Goal: Task Accomplishment & Management: Manage account settings

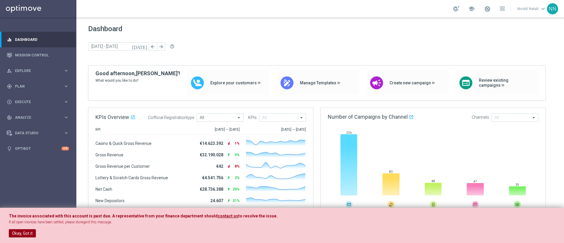
click at [29, 233] on button "Okay, Got it" at bounding box center [22, 233] width 27 height 8
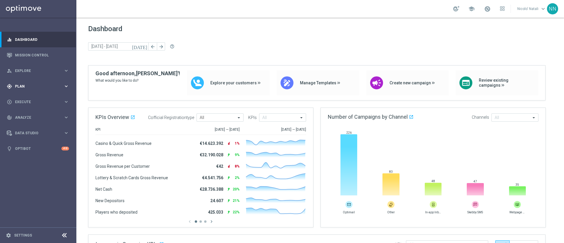
click at [26, 91] on div "gps_fixed Plan keyboard_arrow_right" at bounding box center [38, 86] width 76 height 16
click at [27, 116] on span "Templates" at bounding box center [37, 116] width 42 height 4
click at [27, 124] on link "Optimail" at bounding box center [39, 125] width 43 height 5
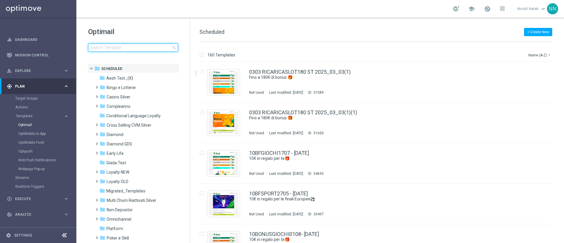
click at [143, 44] on input at bounding box center [133, 48] width 90 height 8
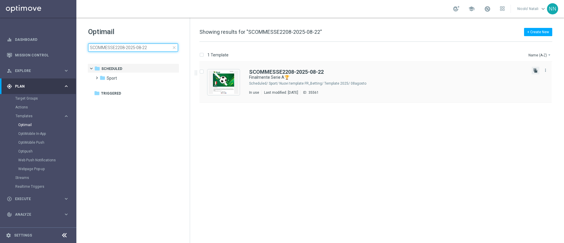
type input "SCOMMESSE2208-2025-08-22"
click at [534, 71] on icon "file_copy" at bounding box center [536, 70] width 5 height 5
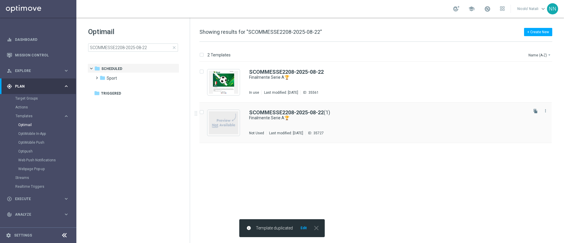
click at [400, 113] on div "SCOMMESSE2208-2025-08-22 (1)" at bounding box center [388, 112] width 278 height 5
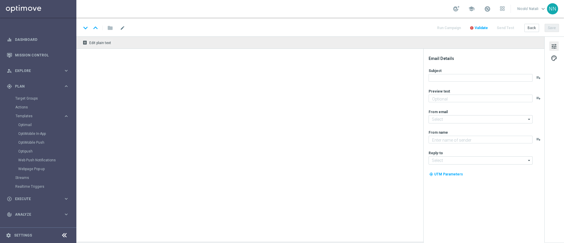
type textarea "fino a 20€ Bonus🎁"
type input "newsletter@comunicazioni.sisal.it"
type textarea "Sisal"
type input "info@sisal.it"
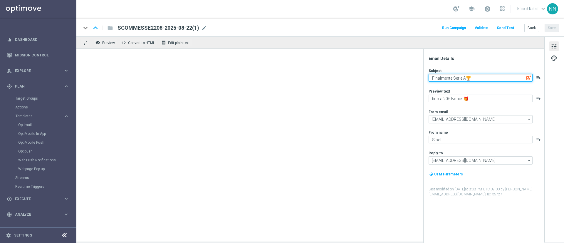
drag, startPoint x: 452, startPoint y: 78, endPoint x: 407, endPoint y: 79, distance: 44.7
click at [407, 79] on div "remove_red_eye Preview code Convert to HTML receipt Edit plain text Email Detai…" at bounding box center [320, 138] width 488 height 205
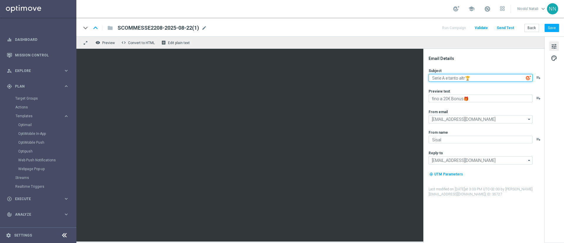
type textarea "Serie A e tanto altro🏆"
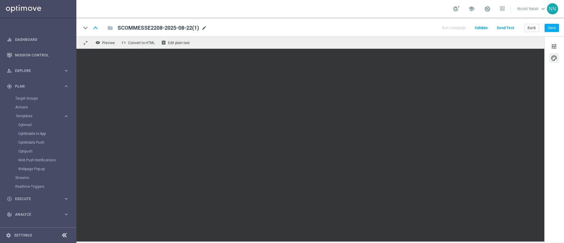
click at [205, 27] on span "mode_edit" at bounding box center [204, 27] width 5 height 5
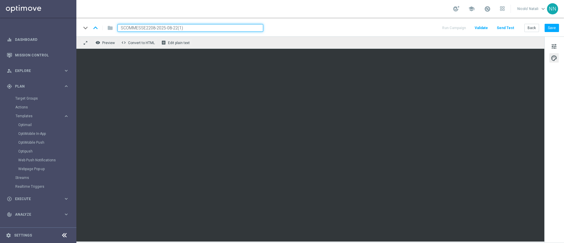
click at [205, 27] on input "SCOMMESSE2208-2025-08-22(1)" at bounding box center [191, 28] width 146 height 8
click at [150, 27] on input "SCOMMESSE2208-2025-08-29" at bounding box center [191, 28] width 146 height 8
type input "SCOMMESSE2908-2025-08-29"
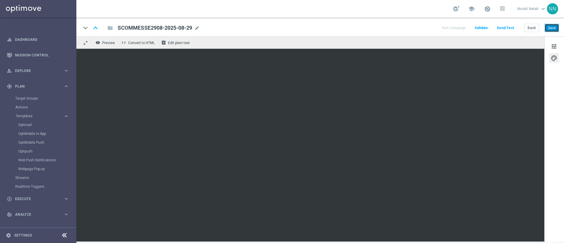
click at [549, 30] on button "Save" at bounding box center [552, 28] width 14 height 8
click at [552, 24] on button "Save" at bounding box center [552, 28] width 14 height 8
click at [547, 28] on button "Save" at bounding box center [552, 28] width 14 height 8
click at [553, 26] on button "Save" at bounding box center [552, 28] width 14 height 8
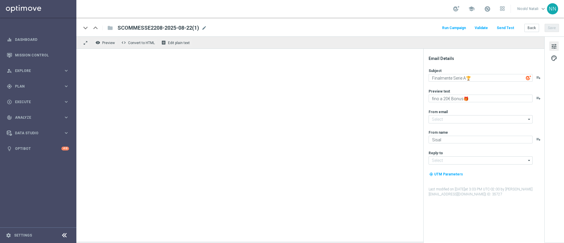
type input "[EMAIL_ADDRESS][DOMAIN_NAME]"
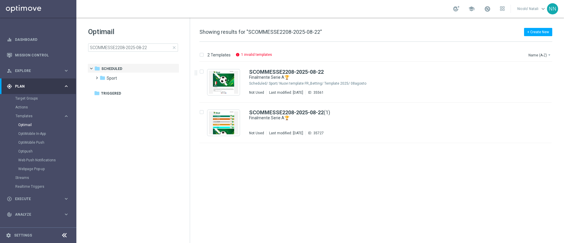
click at [141, 42] on div "Optimail SCOMMESSE2208-2025-08-22 close" at bounding box center [139, 39] width 102 height 25
click at [142, 45] on input "SCOMMESSE2208-2025-08-22" at bounding box center [133, 48] width 90 height 8
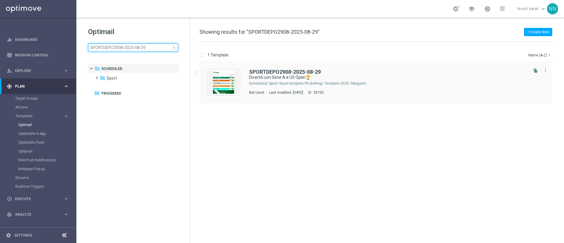
type input "SPORTDEPO2908-2025-08-29"
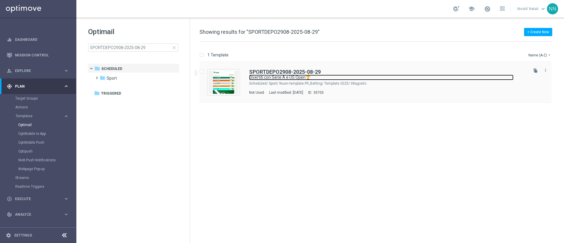
click at [272, 76] on link "Divertiti con Serie A e US Open🏆" at bounding box center [381, 78] width 265 height 6
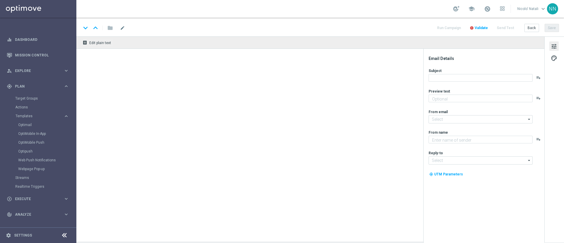
type textarea "fino a 10€ di freebet🎁"
type input "newsletter@comunicazioni.sisal.it"
type textarea "Sisal"
type input "info@sisal.it"
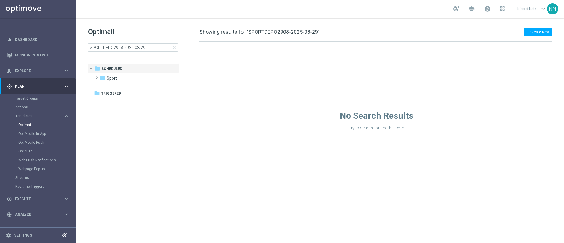
click at [536, 70] on div "Drag here to set row groups Drag here to set column labels F header to" at bounding box center [377, 86] width 374 height 89
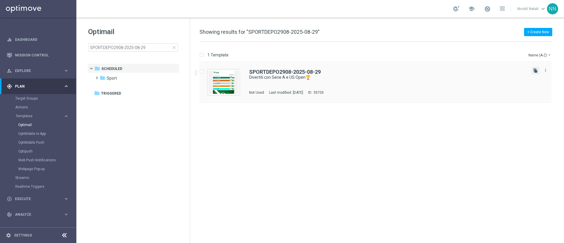
click at [536, 70] on icon "file_copy" at bounding box center [536, 70] width 5 height 5
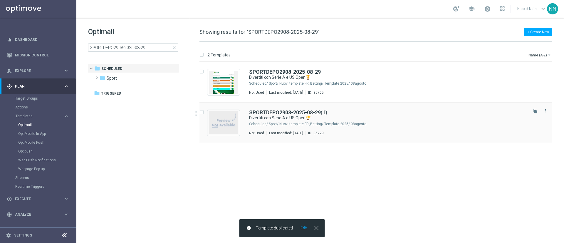
click at [380, 130] on div "SPORTDEPO2908-2025-08-29 (1) Divertiti con Serie A e US Open🏆 Scheduled/ Sport/…" at bounding box center [388, 123] width 278 height 26
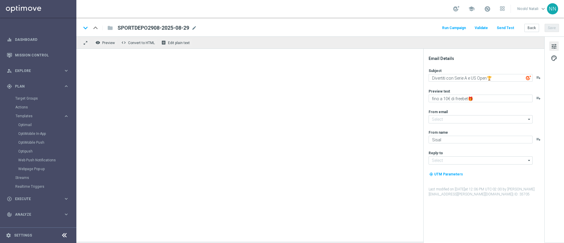
type input "newsletter@comunicazioni.sisal.it"
type input "info@sisal.it"
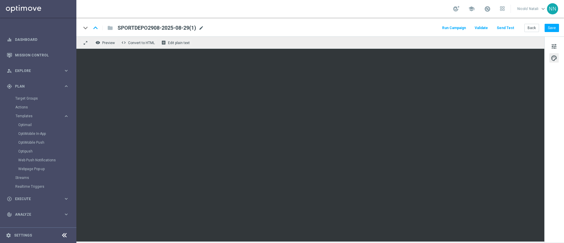
click at [203, 26] on span "mode_edit" at bounding box center [201, 27] width 5 height 5
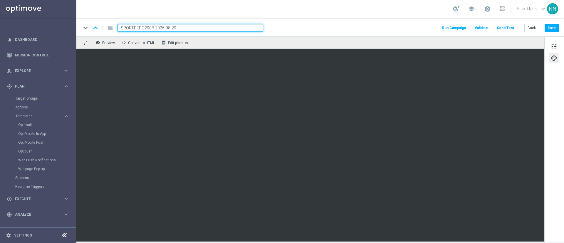
click at [144, 26] on input "SPORTDEPO2908-2025-08-29" at bounding box center [191, 28] width 146 height 8
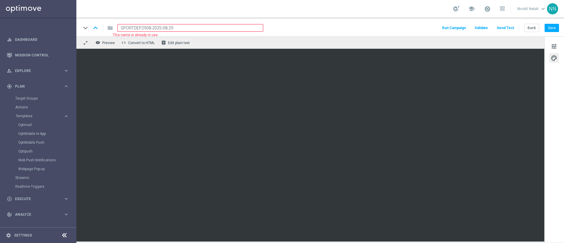
click at [193, 29] on input "SPORTDEP2908-2025-08-29" at bounding box center [191, 28] width 146 height 8
click at [206, 26] on input "SPORTDEP2908-2025-08-29" at bounding box center [191, 28] width 146 height 8
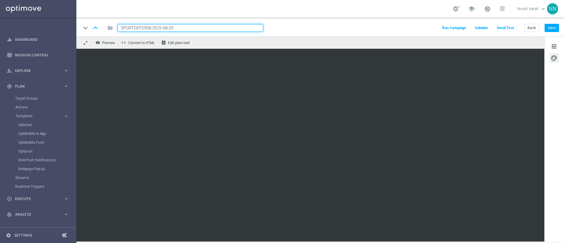
type input "SPORTDEP2908-2025-08-29"
click at [555, 45] on span "tune" at bounding box center [554, 47] width 6 height 8
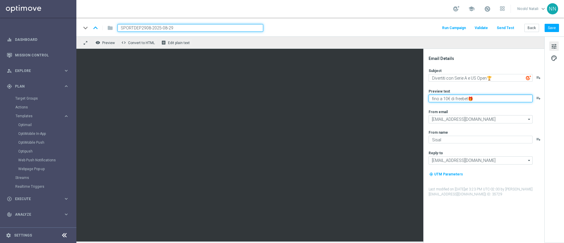
click at [446, 97] on textarea "fino a 10€ di freebet🎁" at bounding box center [481, 99] width 104 height 8
type textarea "fino a 20€ di freebet🎁"
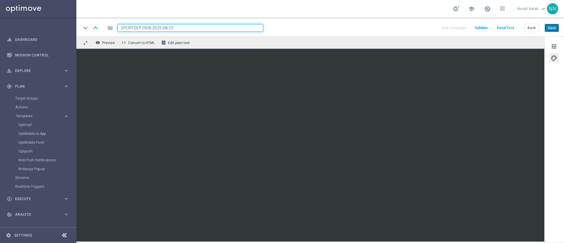
click at [549, 30] on button "Save" at bounding box center [552, 28] width 14 height 8
click at [557, 25] on button "Save" at bounding box center [552, 28] width 14 height 8
click at [549, 25] on button "Save" at bounding box center [552, 28] width 14 height 8
click at [549, 34] on div "keyboard_arrow_down keyboard_arrow_up folder SPORTDEP2908-2025-08-29 Run Campai…" at bounding box center [320, 27] width 488 height 19
click at [550, 31] on button "Save" at bounding box center [552, 28] width 14 height 8
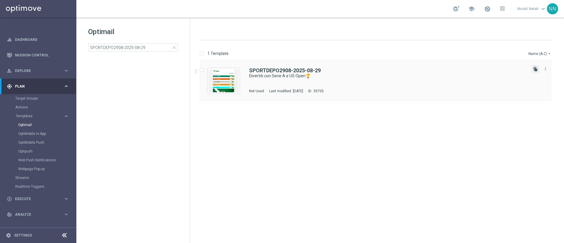
click at [534, 69] on icon "file_copy" at bounding box center [536, 69] width 5 height 5
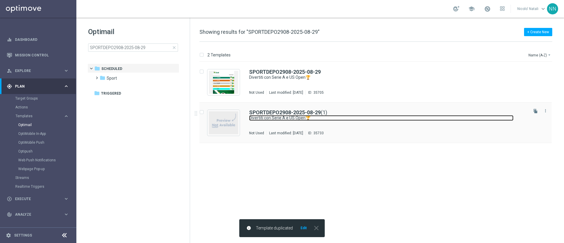
click at [442, 116] on link "Divertiti con Serie A e US Open🏆" at bounding box center [381, 118] width 265 height 6
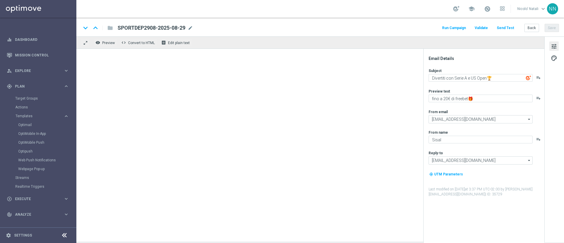
type textarea "fino a 10€ di freebet🎁"
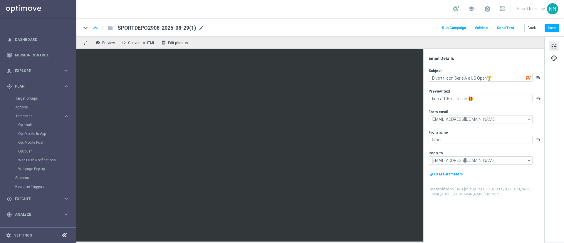
click at [204, 29] on span "mode_edit" at bounding box center [201, 27] width 5 height 5
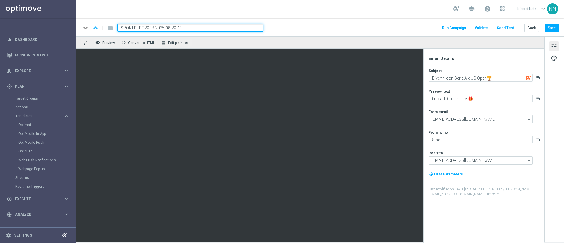
click at [204, 29] on input "SPORTDEPO2908-2025-08-29(1)" at bounding box center [191, 28] width 146 height 8
paste input "CB2908"
type input "SPORTDEPCB2908"
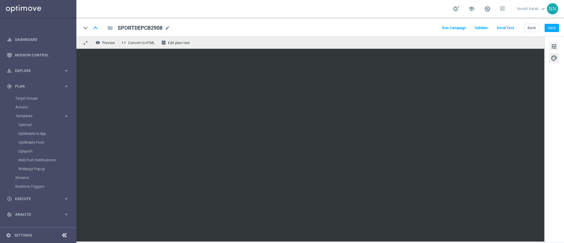
click at [552, 44] on span "tune" at bounding box center [554, 47] width 6 height 8
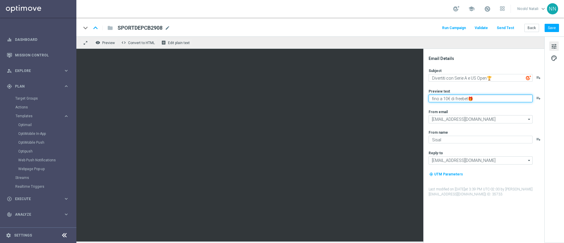
click at [468, 98] on textarea "fino a 10€ di freebet🎁" at bounding box center [481, 99] width 104 height 8
type textarea "fino a 200€ bonus🎁"
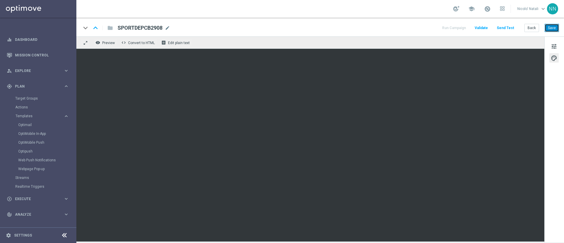
click at [554, 26] on button "Save" at bounding box center [552, 28] width 14 height 8
click at [167, 28] on span "mode_edit" at bounding box center [167, 27] width 5 height 5
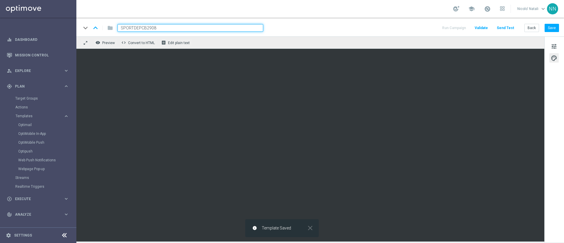
click at [167, 28] on input "SPORTDEPCB2908" at bounding box center [191, 28] width 146 height 8
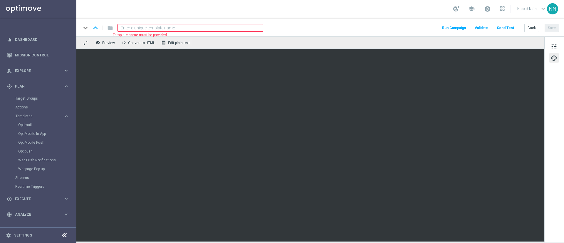
click at [167, 28] on input at bounding box center [191, 28] width 146 height 8
paste input "SPORTDEPCB2908-2025-08-29"
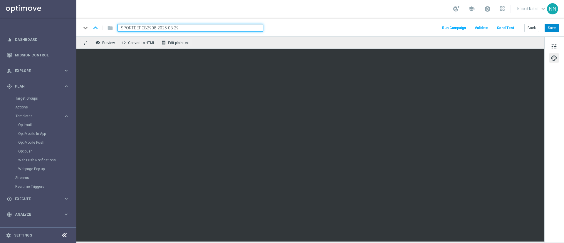
type input "SPORTDEPCB2908-2025-08-29"
click at [552, 24] on button "Save" at bounding box center [552, 28] width 14 height 8
click at [551, 29] on button "Save" at bounding box center [552, 28] width 14 height 8
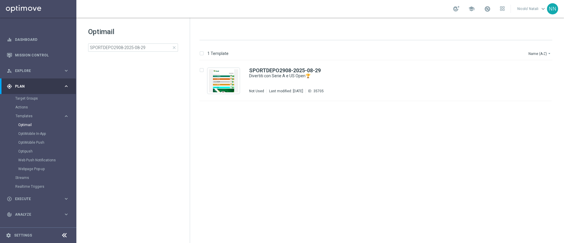
click at [173, 49] on span "close" at bounding box center [174, 47] width 5 height 5
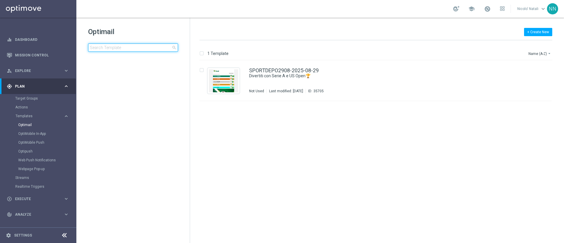
click at [164, 50] on input at bounding box center [133, 48] width 90 height 8
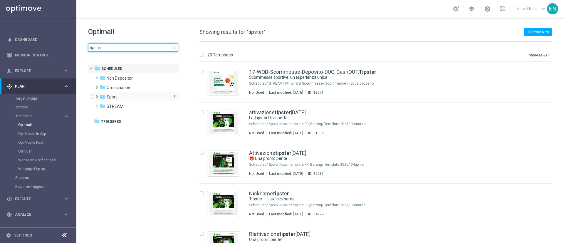
type input "tipster"
click at [115, 97] on span "Sport" at bounding box center [112, 96] width 10 height 5
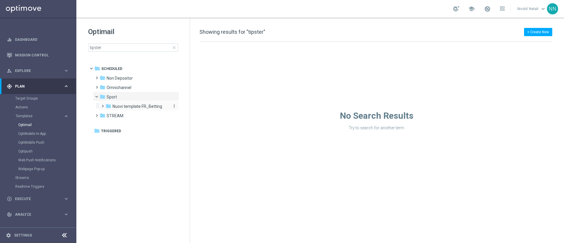
click at [122, 103] on div "folder Nuovi template FR_Betting" at bounding box center [137, 106] width 63 height 7
click at [125, 114] on span "Template 2025" at bounding box center [132, 115] width 28 height 5
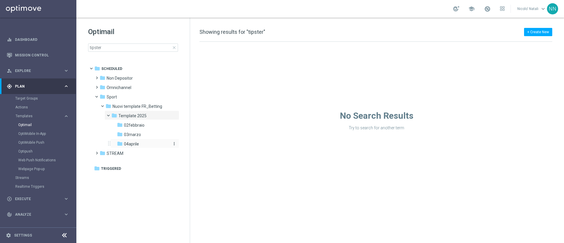
click at [131, 143] on span "04aprile" at bounding box center [131, 143] width 15 height 5
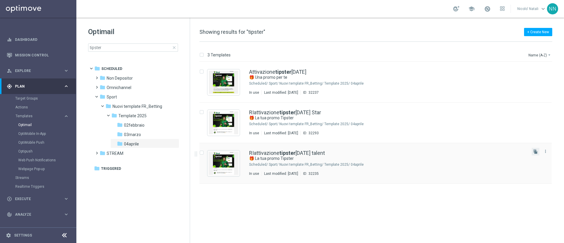
click at [537, 155] on button "file_copy" at bounding box center [536, 152] width 8 height 8
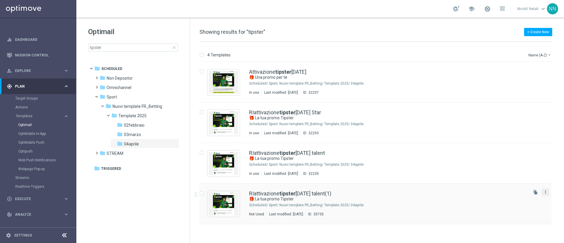
click at [548, 192] on icon "more_vert" at bounding box center [546, 192] width 5 height 5
click at [522, 198] on div "Move" at bounding box center [523, 198] width 36 height 4
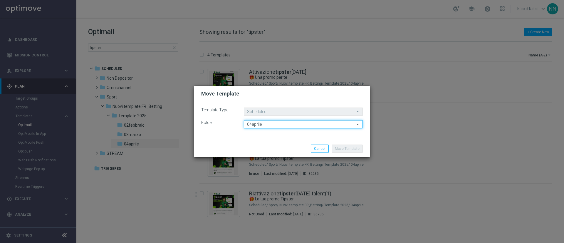
click at [322, 122] on input "04aprile" at bounding box center [303, 124] width 119 height 8
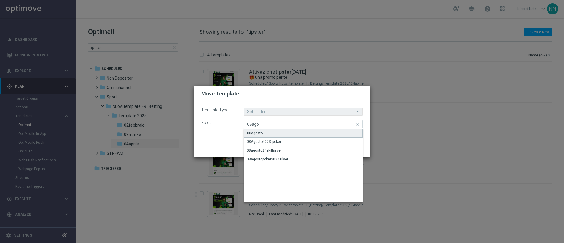
click at [303, 130] on div "08agosto" at bounding box center [303, 133] width 119 height 9
type input "08agosto"
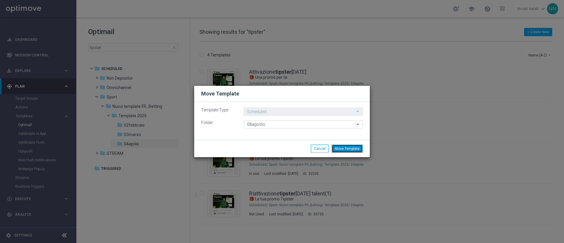
click at [350, 147] on button "Move Template" at bounding box center [347, 149] width 31 height 8
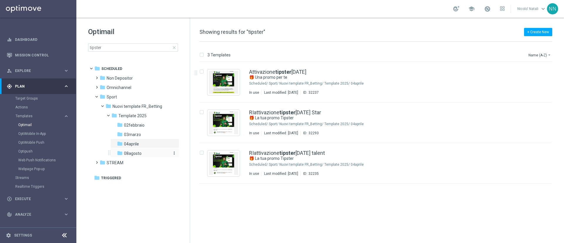
click at [139, 153] on span "08agosto" at bounding box center [133, 153] width 18 height 5
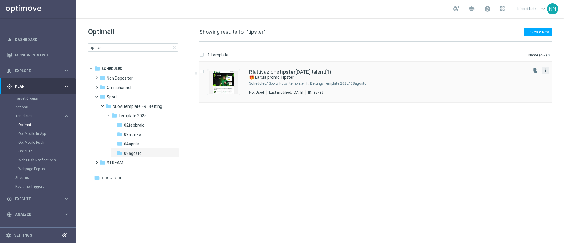
click at [547, 69] on icon "more_vert" at bounding box center [546, 70] width 5 height 5
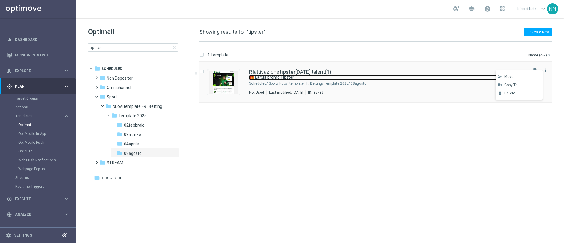
click at [454, 78] on link "🎁 La tua promo Tipster" at bounding box center [381, 78] width 265 height 6
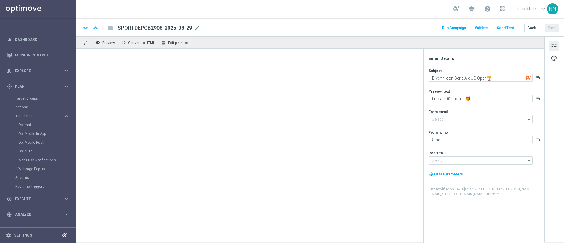
type input "newsletter@comunicazioni.sisal.it"
type input "info@sisal.it"
type input "RIattivazione tipster 07.04.2025 talent(1)"
type textarea "🎁 La tua promo Tipster"
type textarea "Torna su Tipster e sblocca la tua promo!"
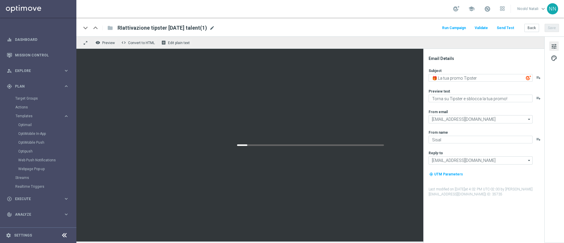
click at [215, 26] on span "mode_edit" at bounding box center [212, 27] width 5 height 5
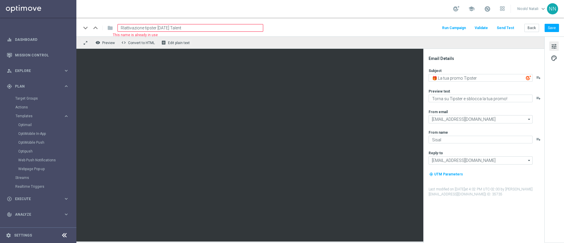
click at [162, 27] on input "RIattivazione tipster 07.04.2025 Talent" at bounding box center [191, 28] width 146 height 8
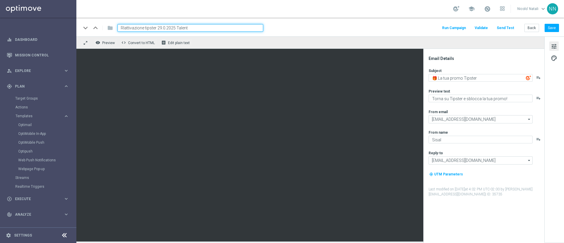
type input "RIattivazione tipster 29.08.2025 Talent"
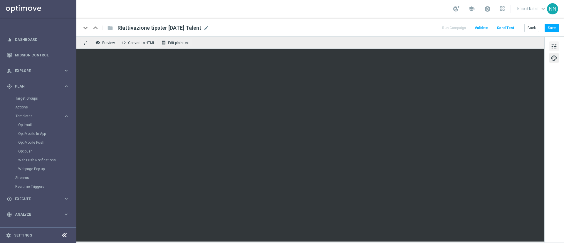
click at [554, 44] on span "tune" at bounding box center [554, 47] width 6 height 8
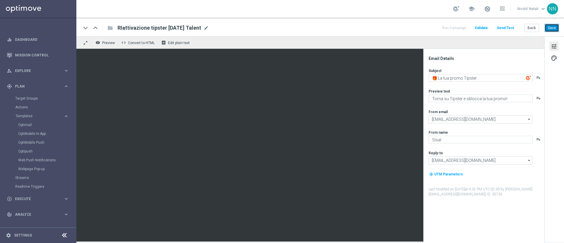
click at [559, 28] on button "Save" at bounding box center [552, 28] width 14 height 8
click at [37, 96] on link "Target Groups" at bounding box center [38, 98] width 46 height 5
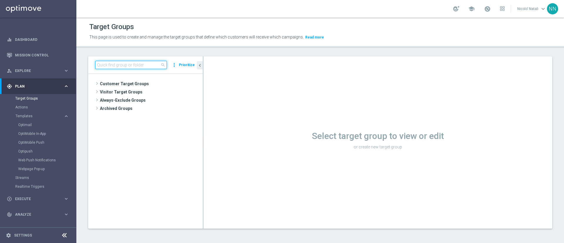
click at [100, 66] on input at bounding box center [131, 65] width 72 height 8
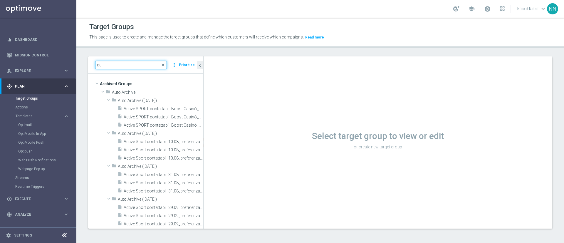
type input "a"
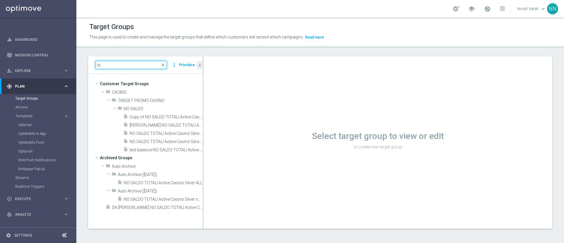
type input "t"
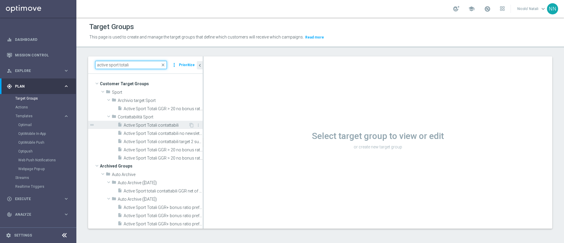
type input "active sport totali"
click at [169, 126] on span "Active Sport Totali contattabili" at bounding box center [156, 125] width 65 height 5
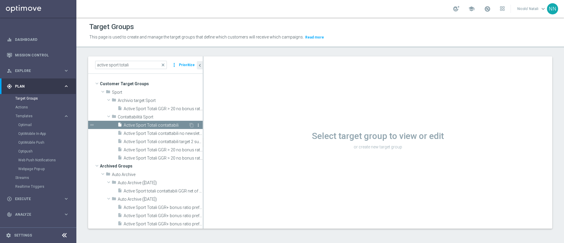
click at [196, 125] on icon "more_vert" at bounding box center [198, 125] width 5 height 5
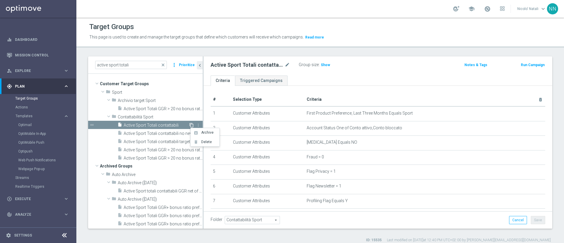
click at [189, 126] on icon "content_copy" at bounding box center [191, 125] width 5 height 5
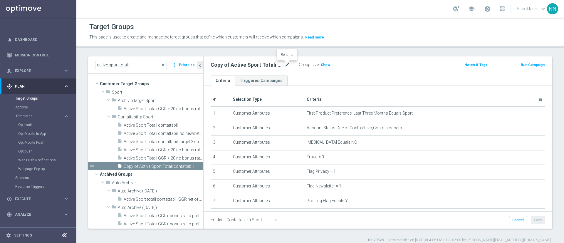
click at [288, 64] on icon "mode_edit" at bounding box center [287, 64] width 5 height 7
click at [288, 64] on input "Copy of Active Sport Totali contattabili" at bounding box center [250, 65] width 79 height 8
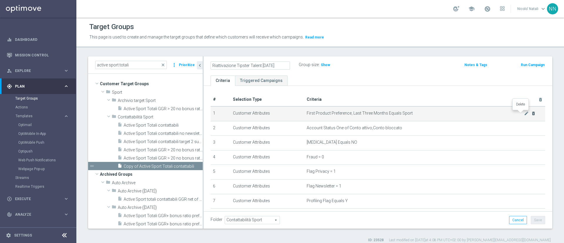
type input "Riattivazione Tipster Talent [DATE]"
click at [532, 112] on icon "delete_forever" at bounding box center [534, 113] width 5 height 5
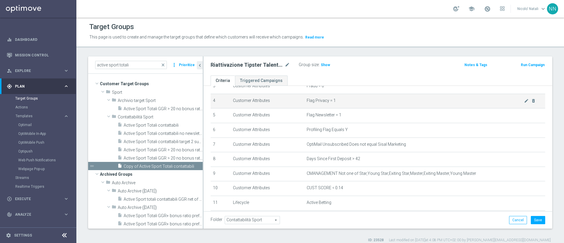
scroll to position [57, 0]
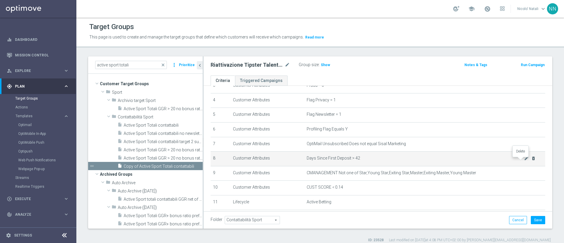
click at [532, 161] on icon "delete_forever" at bounding box center [534, 158] width 5 height 5
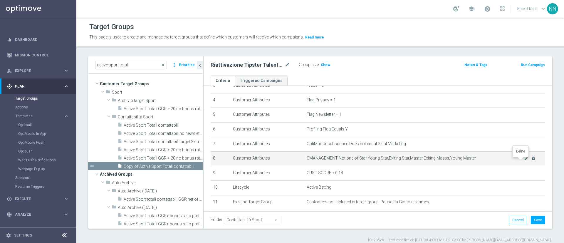
click at [532, 161] on icon "delete_forever" at bounding box center [534, 158] width 5 height 5
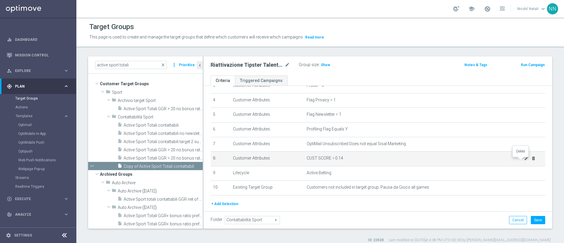
click at [532, 161] on icon "delete_forever" at bounding box center [534, 158] width 5 height 5
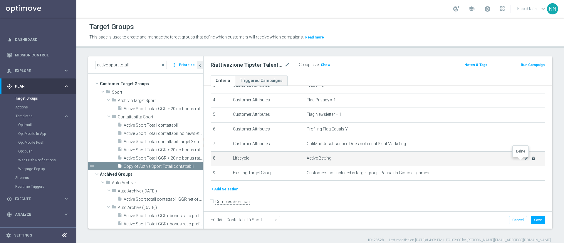
click at [532, 161] on icon "delete_forever" at bounding box center [534, 158] width 5 height 5
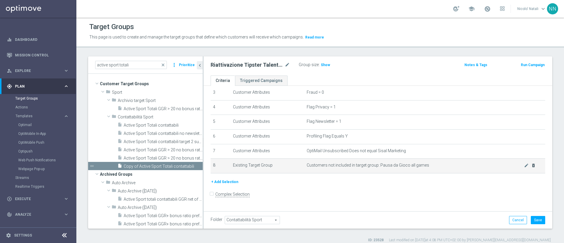
scroll to position [47, 0]
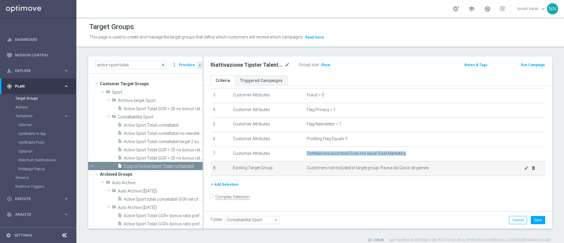
click at [522, 161] on td "OptiMail Unsubscribed Does not equal Sisal Marketing mode_edit delete_forever" at bounding box center [425, 154] width 241 height 15
click at [522, 173] on td "Customers not included in target group: Pausa da Gioco all games mode_edit dele…" at bounding box center [425, 168] width 241 height 15
click at [532, 171] on icon "delete_forever" at bounding box center [534, 168] width 5 height 5
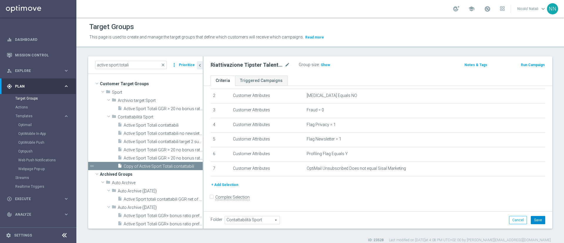
click at [535, 219] on button "Save" at bounding box center [538, 220] width 14 height 8
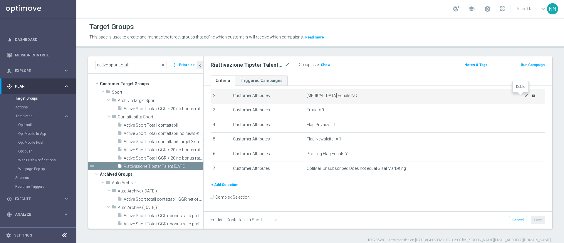
click at [532, 97] on icon "delete_forever" at bounding box center [534, 95] width 5 height 5
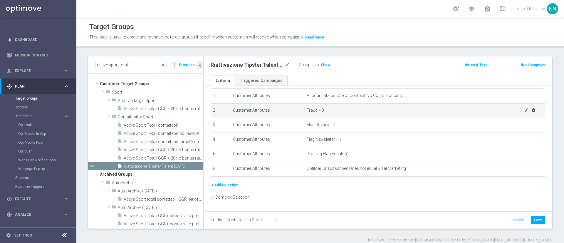
click at [0, 0] on icon "delete_forever" at bounding box center [0, 0] width 0 height 0
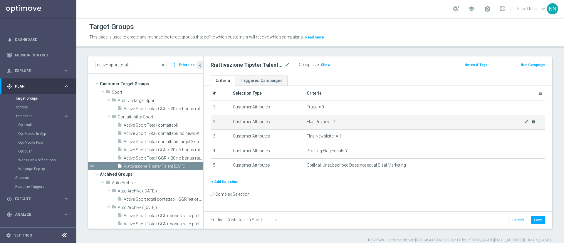
scroll to position [3, 0]
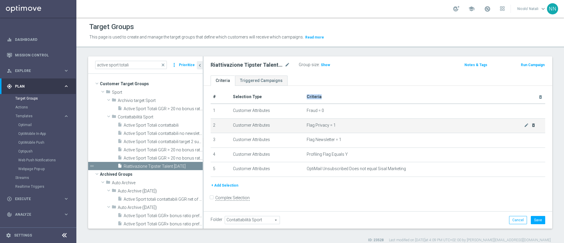
click at [521, 97] on th "Criteria delete_forever" at bounding box center [425, 97] width 241 height 14
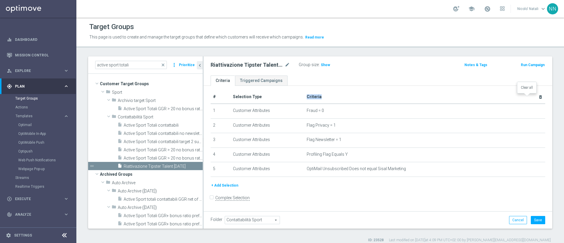
click at [539, 98] on icon "delete_forever" at bounding box center [541, 97] width 5 height 5
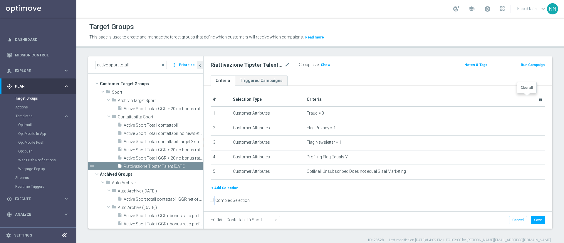
click at [527, 185] on div "+ Add Selection" at bounding box center [378, 188] width 344 height 6
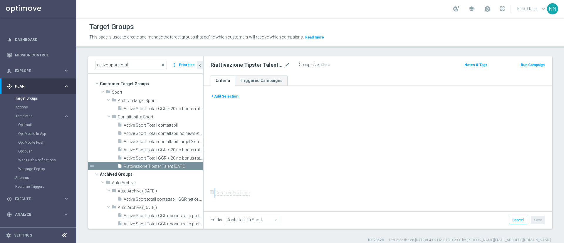
click at [226, 96] on button "+ Add Selection" at bounding box center [225, 96] width 28 height 6
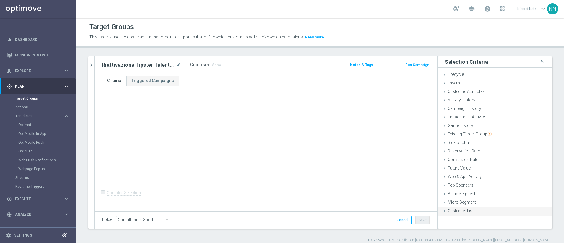
click at [460, 208] on div "Customer List done" at bounding box center [495, 211] width 115 height 9
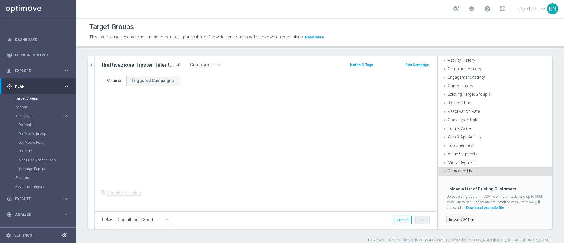
click at [459, 219] on label "Import CSV File" at bounding box center [462, 219] width 30 height 7
click at [0, 0] on input "Import CSV File" at bounding box center [0, 0] width 0 height 0
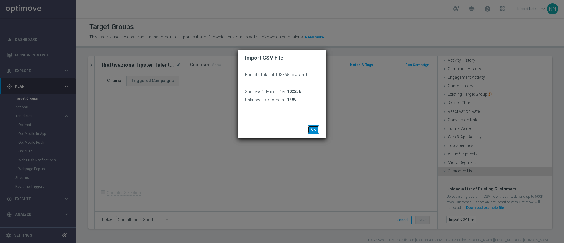
click at [314, 127] on button "OK" at bounding box center [313, 130] width 11 height 8
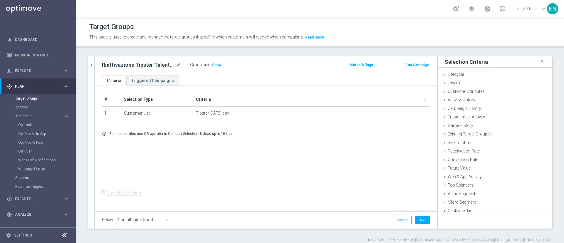
scroll to position [0, 0]
click at [421, 219] on button "Save" at bounding box center [423, 220] width 14 height 8
click at [216, 64] on span "Show" at bounding box center [216, 65] width 9 height 4
click at [216, 64] on span "102,256" at bounding box center [220, 66] width 14 height 6
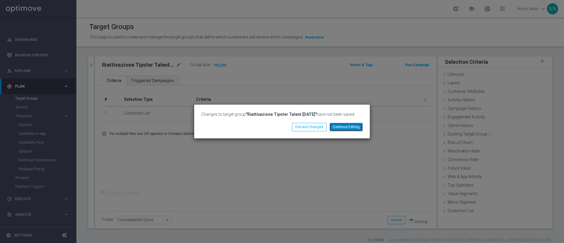
click at [347, 127] on button "Continue Editing" at bounding box center [346, 127] width 33 height 8
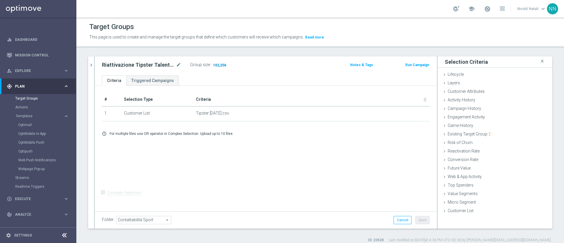
click at [216, 66] on span "102,256" at bounding box center [220, 66] width 14 height 6
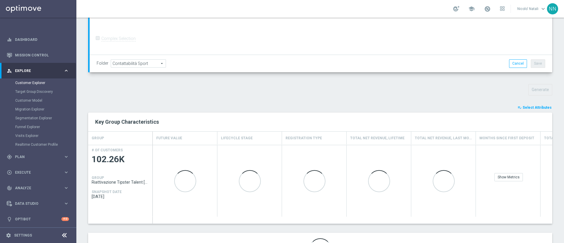
scroll to position [155, 0]
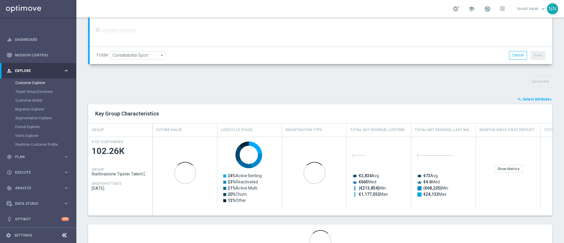
click at [534, 98] on span "Select Attributes" at bounding box center [537, 99] width 29 height 4
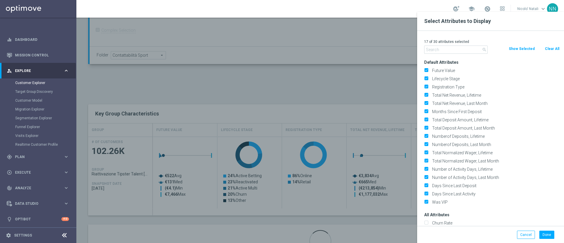
click at [548, 46] on button "Clear All" at bounding box center [553, 49] width 16 height 6
checkbox input "false"
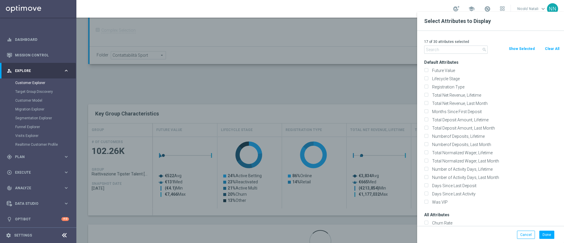
checkbox input "false"
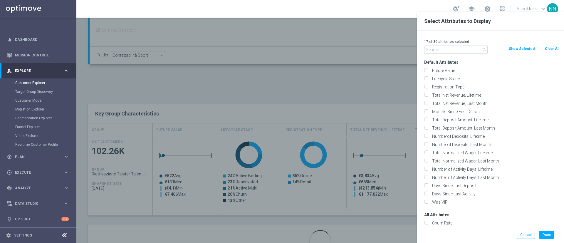
checkbox input "false"
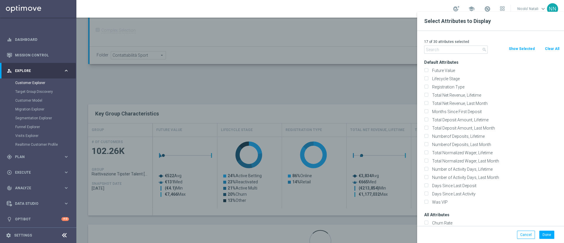
checkbox input "false"
click at [439, 53] on input "text" at bounding box center [457, 50] width 64 height 8
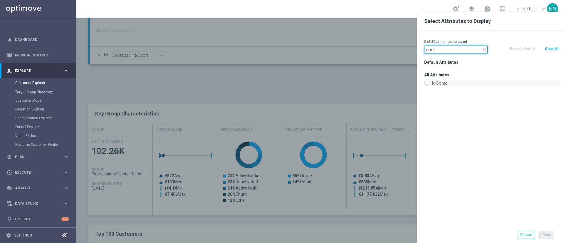
type input "cont"
click at [438, 85] on label "Id Conto" at bounding box center [495, 83] width 130 height 5
click at [428, 85] on input "Id Conto" at bounding box center [427, 84] width 4 height 4
click at [552, 48] on button "Clear All" at bounding box center [553, 49] width 16 height 6
click at [451, 82] on label "Id Conto" at bounding box center [495, 83] width 130 height 5
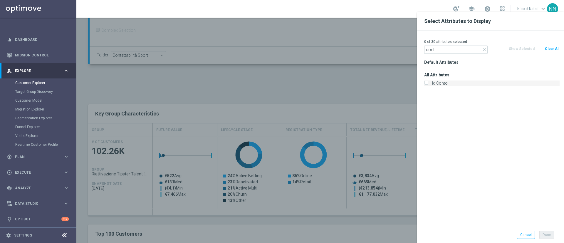
click at [428, 82] on input "Id Conto" at bounding box center [427, 84] width 4 height 4
checkbox input "true"
click at [487, 51] on icon "close" at bounding box center [484, 49] width 5 height 5
click at [463, 52] on input "text" at bounding box center [457, 50] width 64 height 8
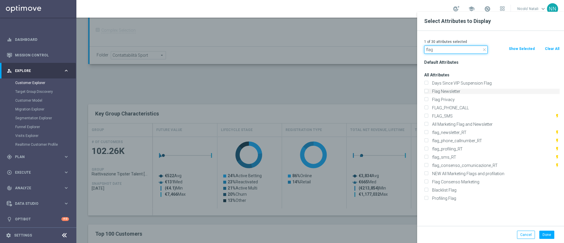
type input "flag"
click at [427, 90] on input "Flag Newsletter" at bounding box center [427, 92] width 4 height 4
checkbox input "true"
click at [427, 100] on input "Flag Privacy" at bounding box center [427, 100] width 4 height 4
checkbox input "true"
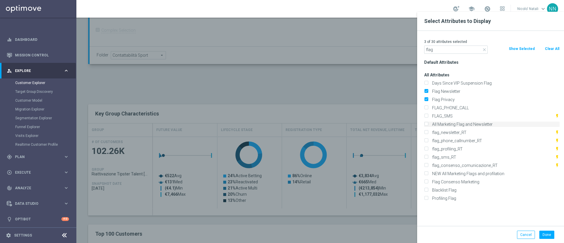
click at [427, 124] on input "All Marketing Flag and Newsletter" at bounding box center [427, 125] width 4 height 4
checkbox input "true"
click at [486, 49] on icon "close" at bounding box center [484, 49] width 5 height 5
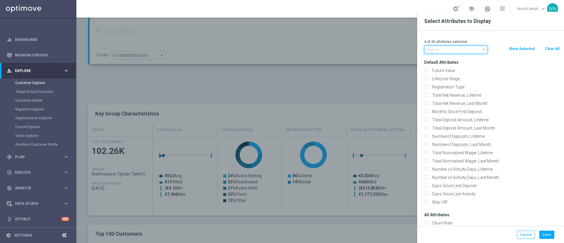
click at [457, 49] on input "text" at bounding box center [457, 50] width 64 height 8
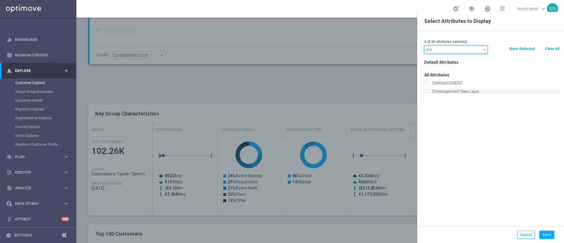
type input "cm"
click at [428, 89] on div "Cmanagement New Layer" at bounding box center [493, 91] width 136 height 5
click at [426, 90] on input "Cmanagement New Layer" at bounding box center [427, 92] width 4 height 4
checkbox input "true"
click at [546, 232] on button "Done" at bounding box center [547, 235] width 15 height 8
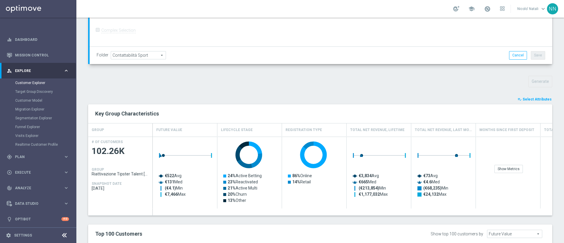
type input "Search"
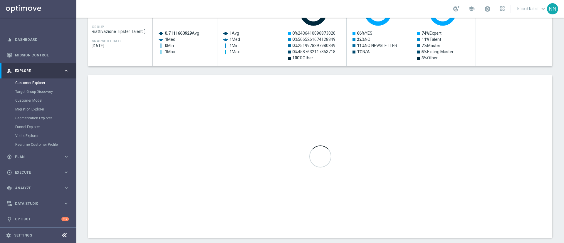
scroll to position [299, 0]
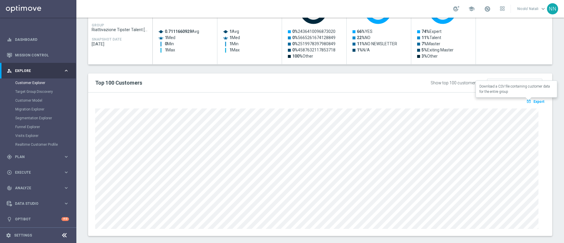
click at [534, 102] on span "Export" at bounding box center [539, 102] width 11 height 4
click at [534, 100] on span "Export" at bounding box center [539, 102] width 11 height 4
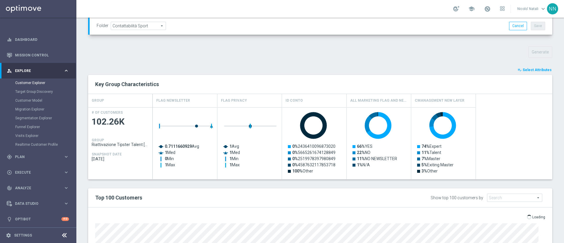
scroll to position [182, 0]
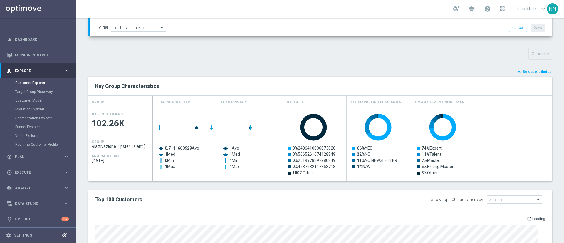
click at [528, 72] on span "Select Attributes" at bounding box center [537, 72] width 29 height 4
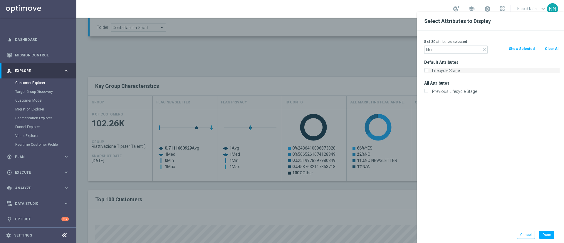
type input "lifec"
click at [467, 71] on label "Lifecycle Stage" at bounding box center [495, 70] width 130 height 5
click at [428, 71] on input "Lifecycle Stage" at bounding box center [427, 71] width 4 height 4
checkbox input "true"
click at [548, 235] on button "Done" at bounding box center [547, 235] width 15 height 8
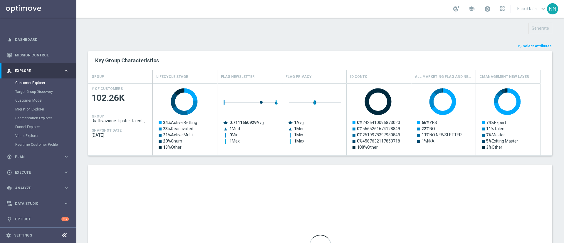
scroll to position [208, 0]
click at [536, 46] on span "Select Attributes" at bounding box center [537, 46] width 29 height 4
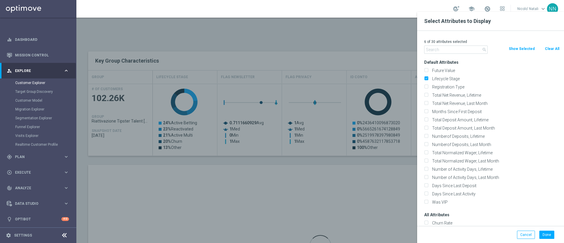
click at [520, 51] on button "Show Selected" at bounding box center [522, 49] width 27 height 6
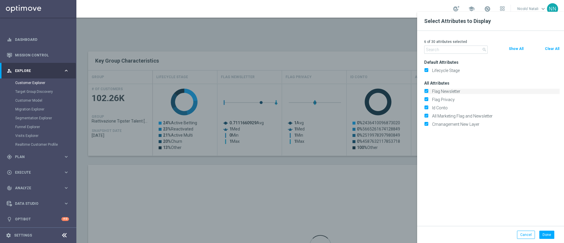
click at [430, 90] on div "Flag Newsletter" at bounding box center [493, 91] width 136 height 5
click at [425, 90] on input "Flag Newsletter" at bounding box center [427, 92] width 4 height 4
click at [430, 97] on label "Id Conto" at bounding box center [495, 99] width 130 height 5
click at [425, 98] on input "Id Conto" at bounding box center [427, 100] width 4 height 4
click at [430, 89] on label "Flag Privacy" at bounding box center [495, 91] width 130 height 5
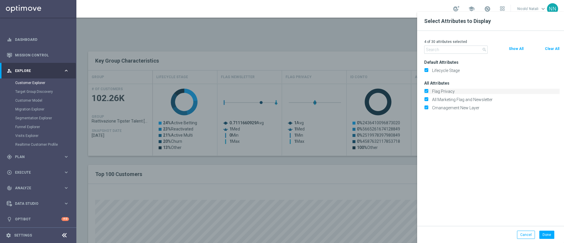
click at [426, 90] on input "Flag Privacy" at bounding box center [427, 92] width 4 height 4
click at [426, 91] on input "All Marketing Flag and Newsletter" at bounding box center [427, 92] width 4 height 4
click at [426, 92] on input "Cmanagement New Layer" at bounding box center [427, 92] width 4 height 4
click at [551, 234] on button "Done" at bounding box center [547, 235] width 15 height 8
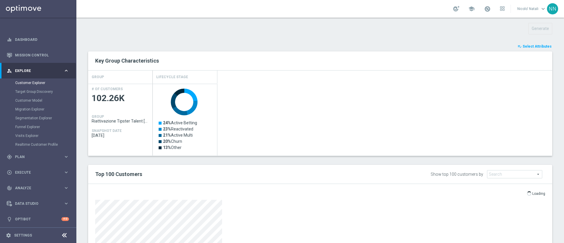
click at [533, 195] on p "Loading" at bounding box center [539, 193] width 13 height 5
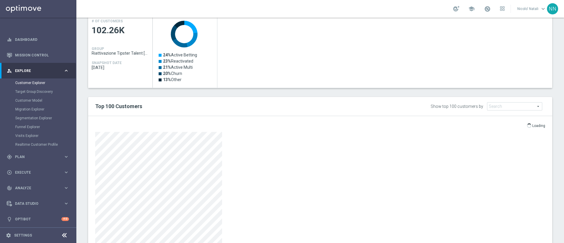
scroll to position [275, 0]
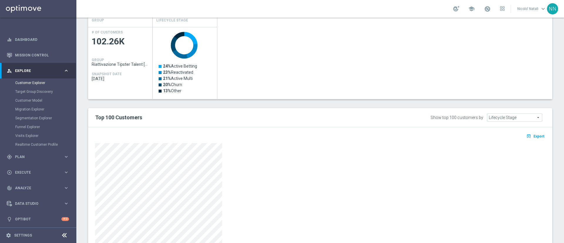
scroll to position [265, 0]
click at [527, 137] on icon "open_in_browser" at bounding box center [530, 135] width 6 height 5
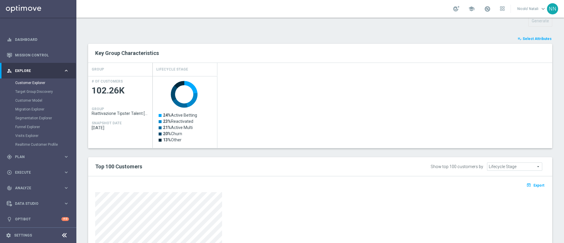
scroll to position [215, 0]
click at [532, 37] on span "Select Attributes" at bounding box center [537, 39] width 29 height 4
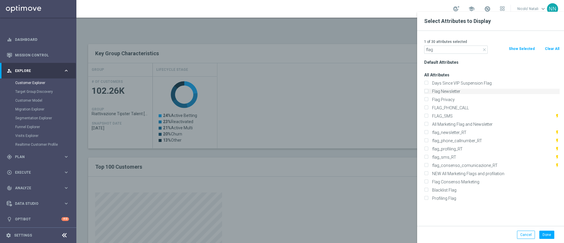
type input "flag"
click at [452, 90] on label "Flag Newsletter" at bounding box center [495, 91] width 130 height 5
click at [428, 90] on input "Flag Newsletter" at bounding box center [427, 92] width 4 height 4
checkbox input "true"
click at [447, 98] on label "Flag Privacy" at bounding box center [495, 99] width 130 height 5
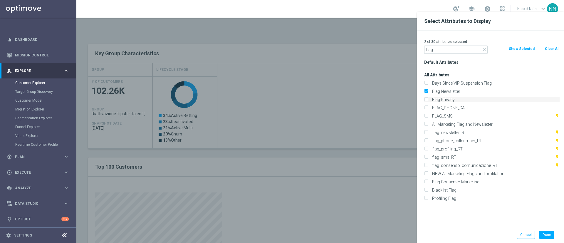
click at [428, 98] on input "Flag Privacy" at bounding box center [427, 100] width 4 height 4
checkbox input "true"
click at [449, 123] on label "All Marketing Flag and Newsletter" at bounding box center [495, 124] width 130 height 5
click at [428, 123] on input "All Marketing Flag and Newsletter" at bounding box center [427, 125] width 4 height 4
checkbox input "true"
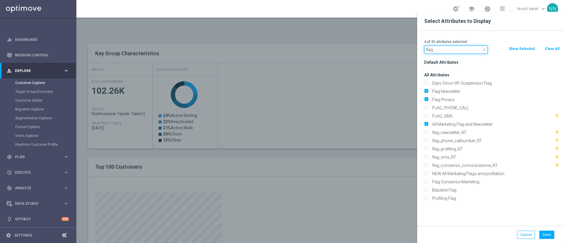
click at [460, 49] on input "flag" at bounding box center [457, 50] width 64 height 8
click at [485, 50] on icon "close" at bounding box center [484, 49] width 5 height 5
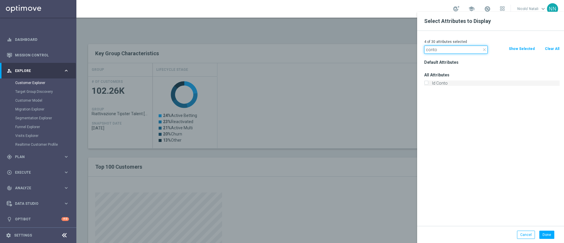
type input "conto"
click at [464, 84] on label "Id Conto" at bounding box center [495, 83] width 130 height 5
click at [428, 84] on input "Id Conto" at bounding box center [427, 84] width 4 height 4
checkbox input "true"
click at [549, 233] on button "Done" at bounding box center [547, 235] width 15 height 8
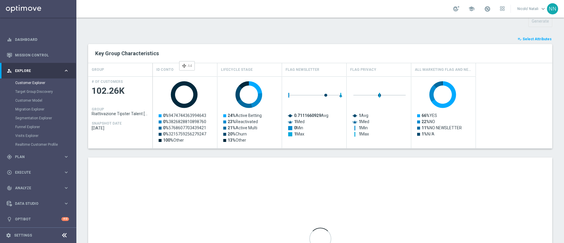
drag, startPoint x: 365, startPoint y: 69, endPoint x: 182, endPoint y: 63, distance: 183.8
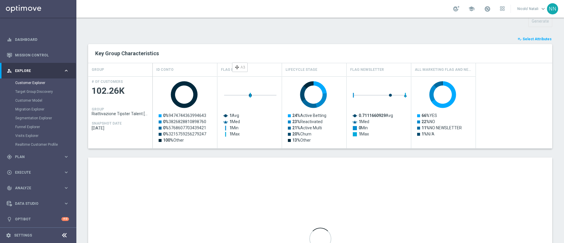
drag, startPoint x: 374, startPoint y: 69, endPoint x: 232, endPoint y: 64, distance: 141.8
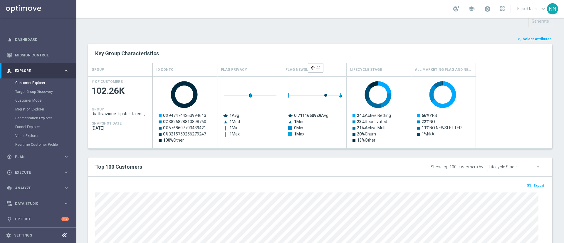
drag, startPoint x: 363, startPoint y: 67, endPoint x: 304, endPoint y: 63, distance: 58.9
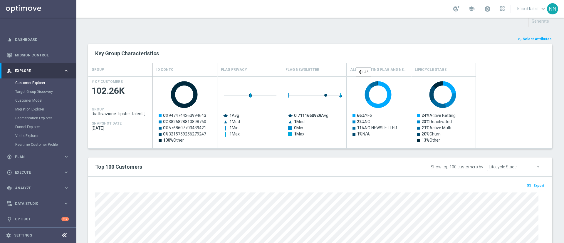
drag, startPoint x: 429, startPoint y: 67, endPoint x: 358, endPoint y: 69, distance: 71.8
click at [528, 41] on button "playlist_add_check Select Attributes" at bounding box center [534, 39] width 35 height 6
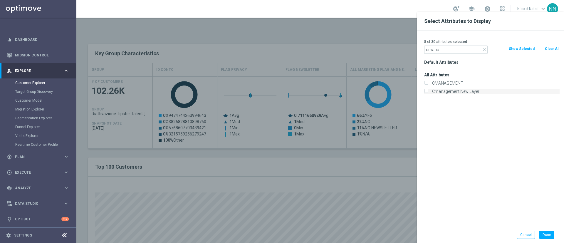
type input "cmana"
click at [470, 90] on label "Cmanagement New Layer" at bounding box center [495, 91] width 130 height 5
click at [428, 90] on input "Cmanagement New Layer" at bounding box center [427, 92] width 4 height 4
checkbox input "true"
click at [548, 235] on button "Done" at bounding box center [547, 235] width 15 height 8
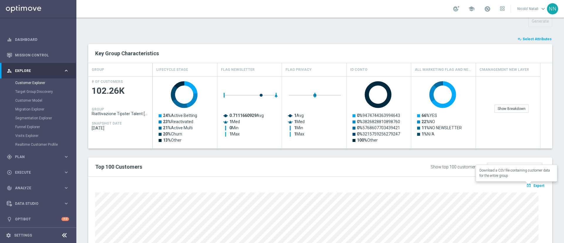
click at [534, 185] on span "Export" at bounding box center [539, 186] width 11 height 4
